Goal: Information Seeking & Learning: Learn about a topic

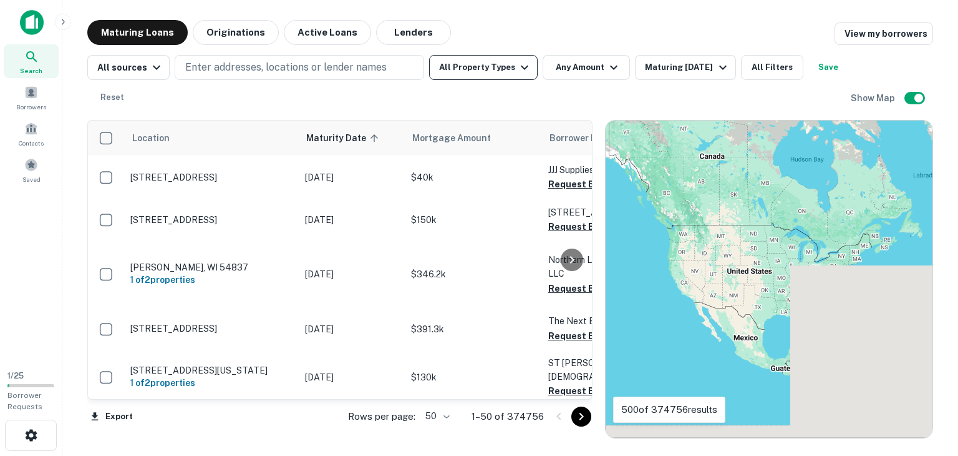
click at [497, 69] on button "All Property Types" at bounding box center [483, 67] width 109 height 25
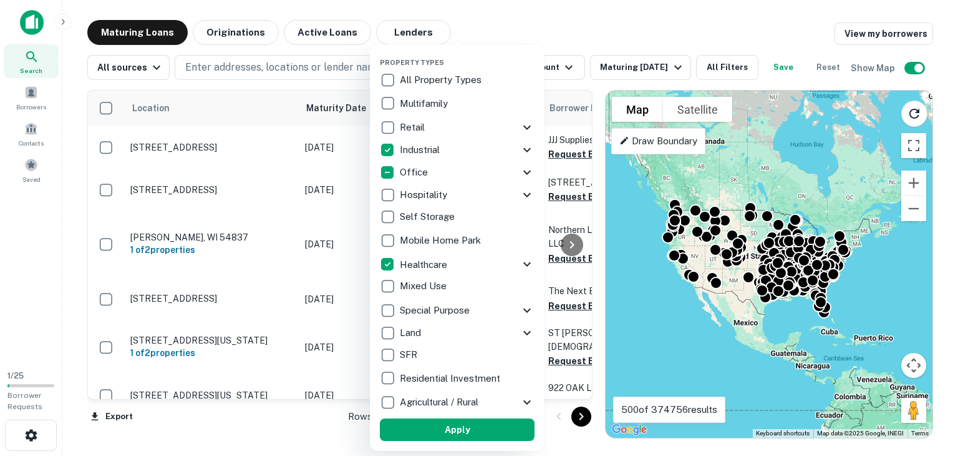
click at [437, 435] on button "Apply" at bounding box center [457, 429] width 155 height 22
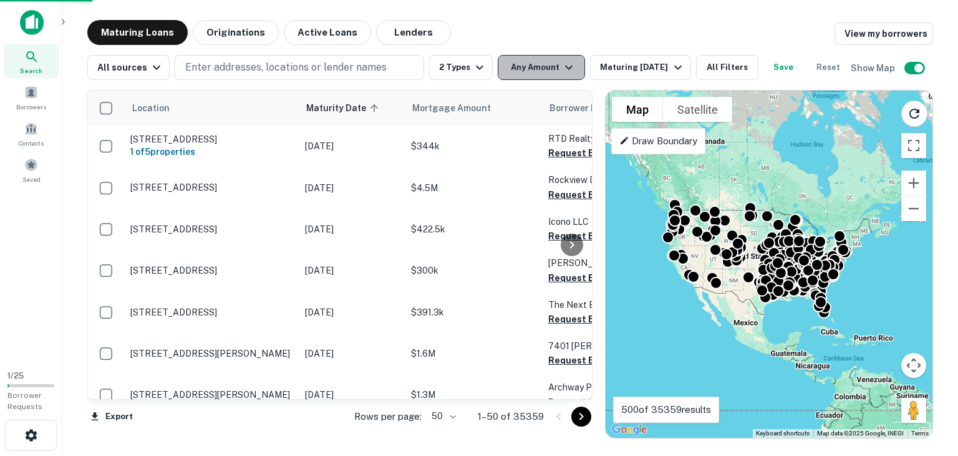
click at [530, 65] on button "Any Amount" at bounding box center [541, 67] width 87 height 25
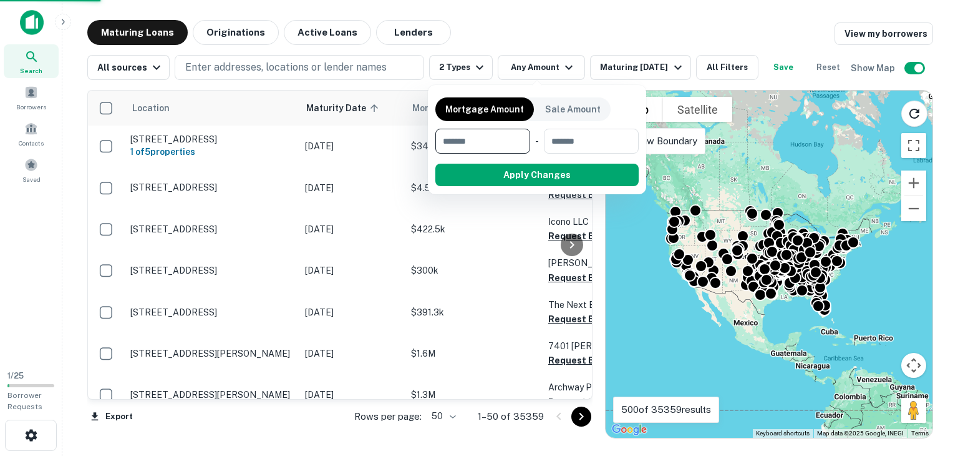
click at [651, 62] on div at bounding box center [479, 228] width 958 height 456
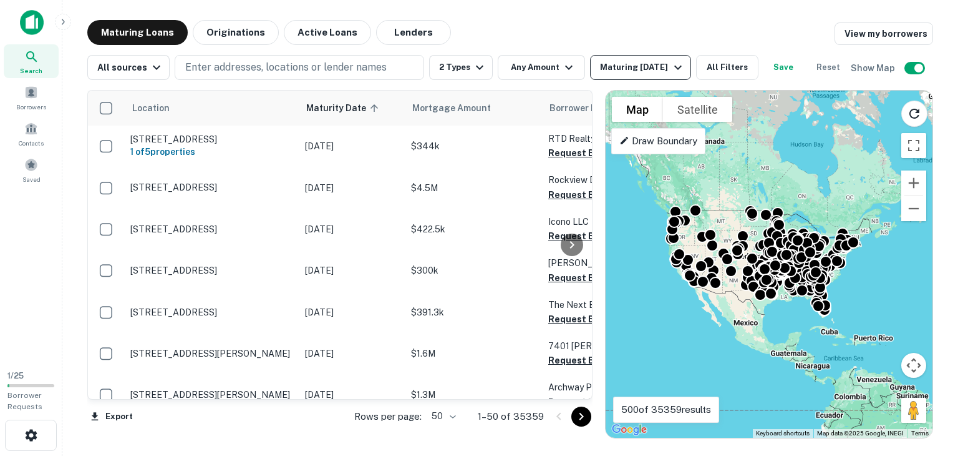
click at [674, 67] on icon "button" at bounding box center [678, 67] width 15 height 15
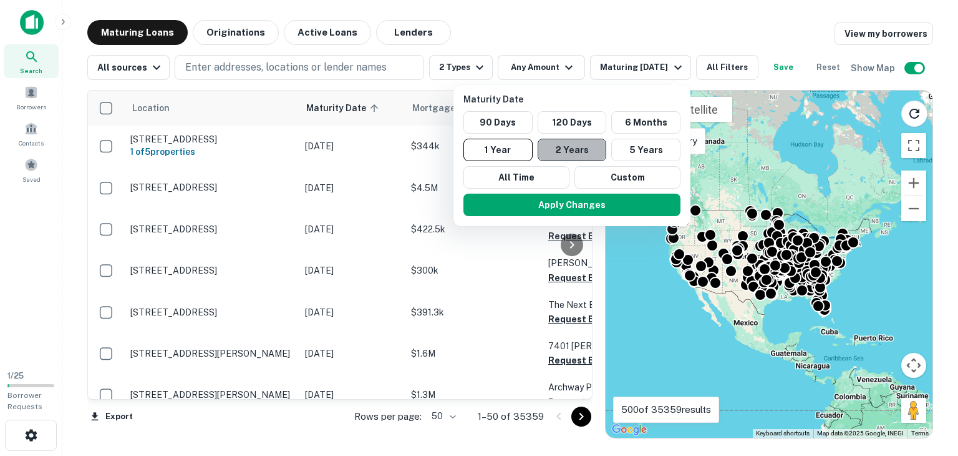
click at [562, 152] on button "2 Years" at bounding box center [572, 150] width 69 height 22
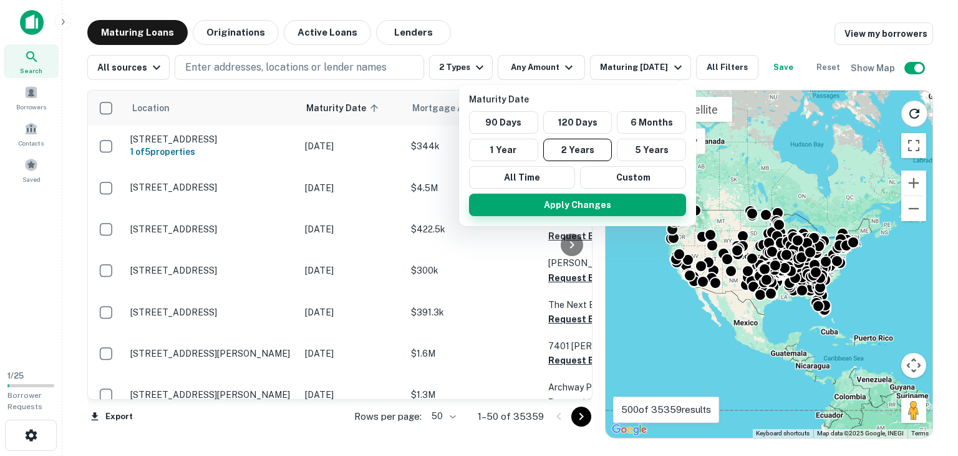
click at [557, 207] on button "Apply Changes" at bounding box center [577, 204] width 217 height 22
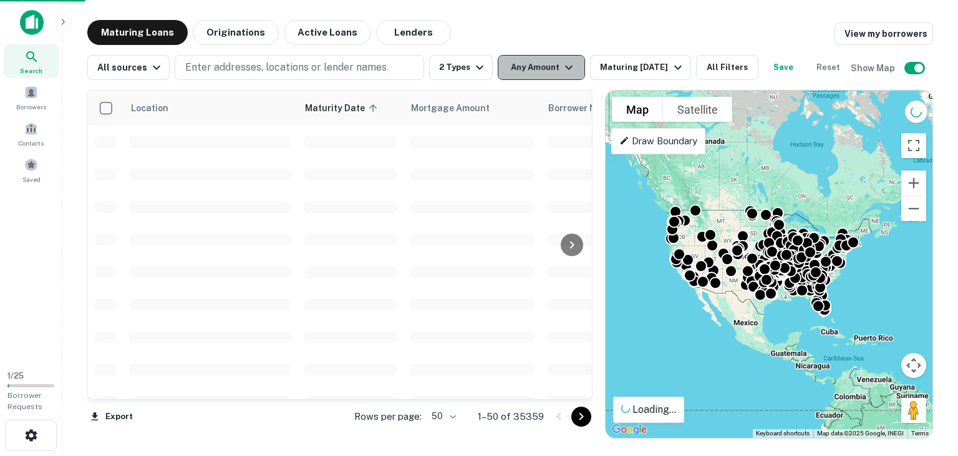
click at [542, 61] on button "Any Amount" at bounding box center [541, 67] width 87 height 25
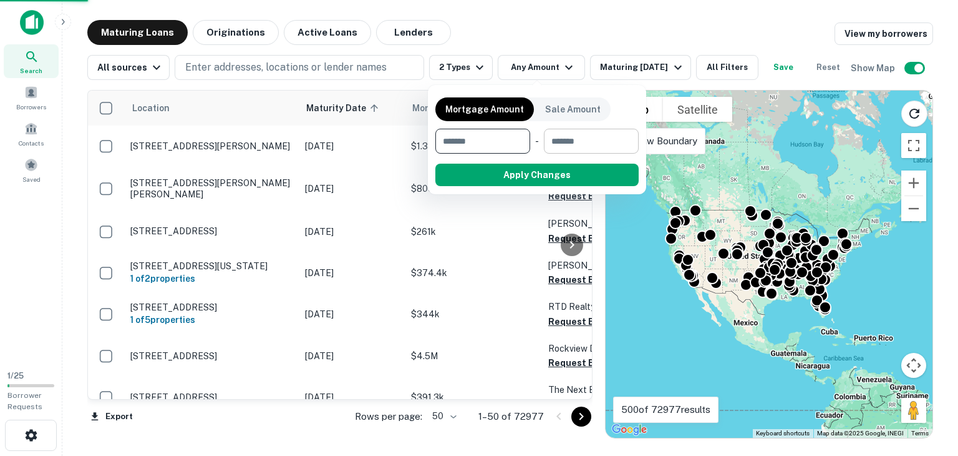
click at [563, 141] on input "number" at bounding box center [587, 141] width 86 height 25
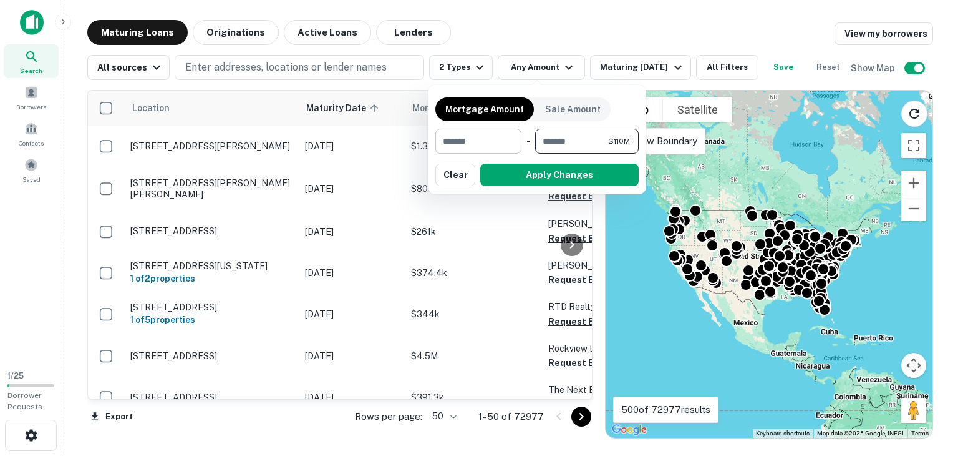
type input "*********"
click at [474, 145] on input "number" at bounding box center [474, 141] width 77 height 25
type input "*******"
click at [522, 175] on button "Apply Changes" at bounding box center [559, 174] width 159 height 22
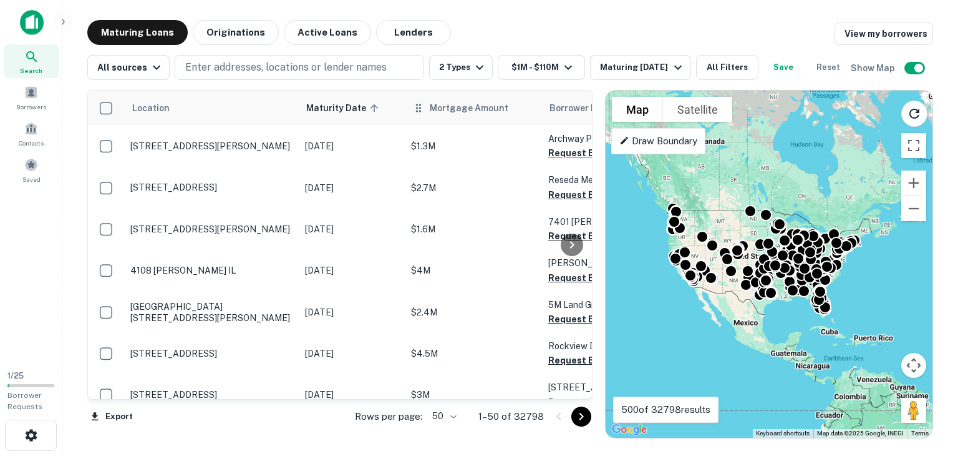
click at [454, 116] on th "Mortgage Amount" at bounding box center [473, 107] width 137 height 35
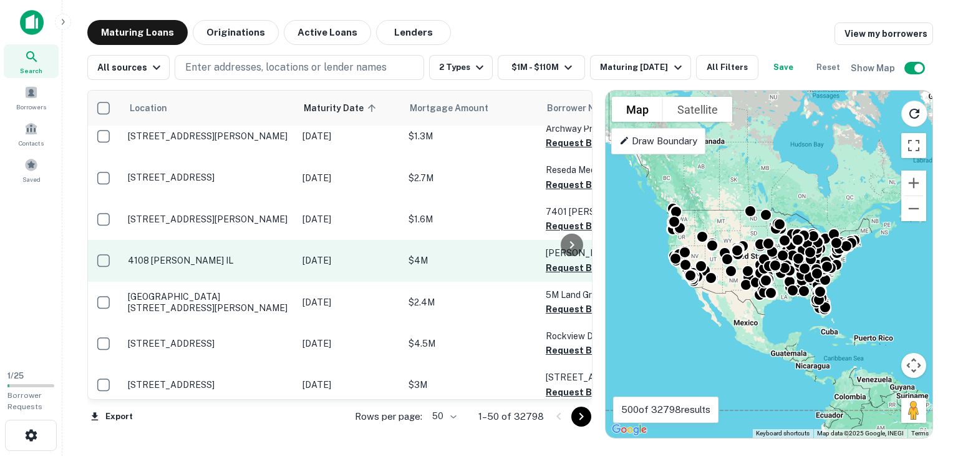
scroll to position [10, 2]
click at [366, 256] on p "[DATE]" at bounding box center [350, 260] width 94 height 14
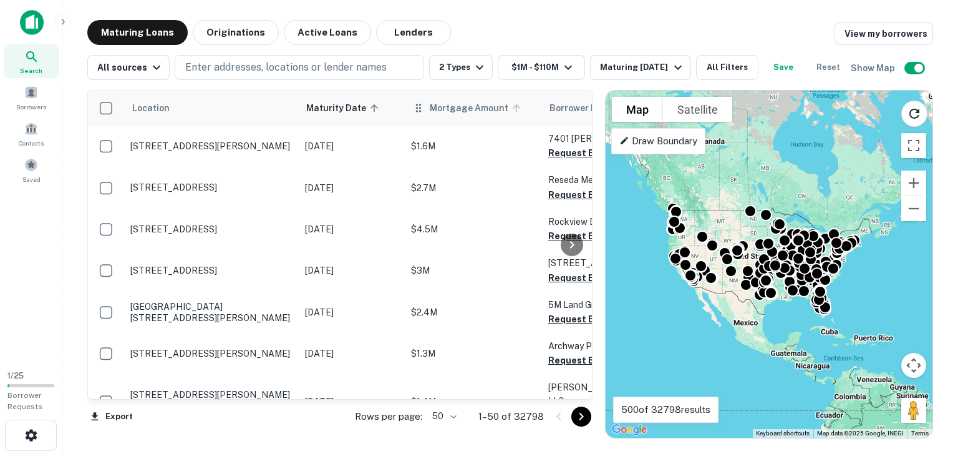
click at [517, 107] on icon at bounding box center [516, 107] width 11 height 11
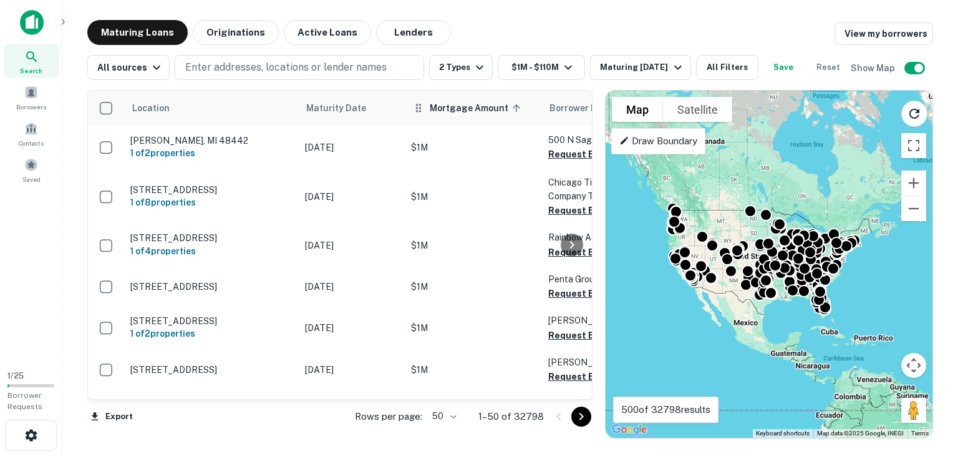
click at [513, 107] on icon at bounding box center [516, 107] width 7 height 7
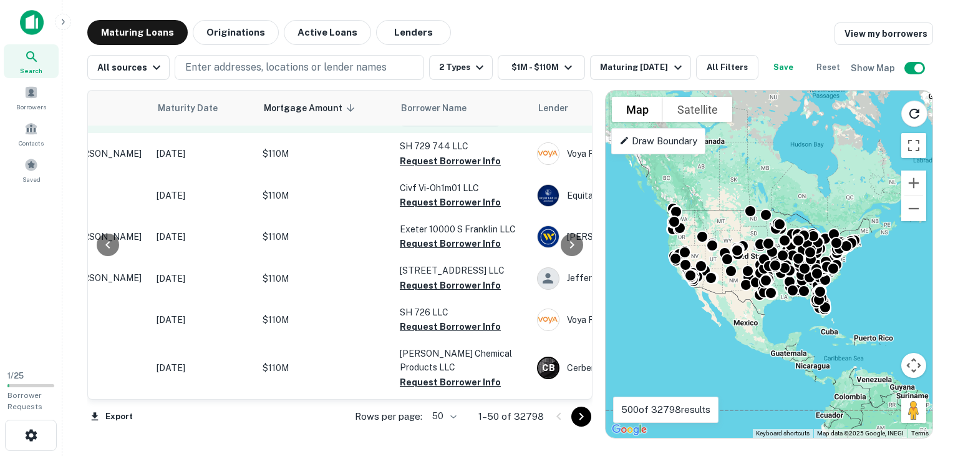
scroll to position [269, 149]
